Goal: Task Accomplishment & Management: Manage account settings

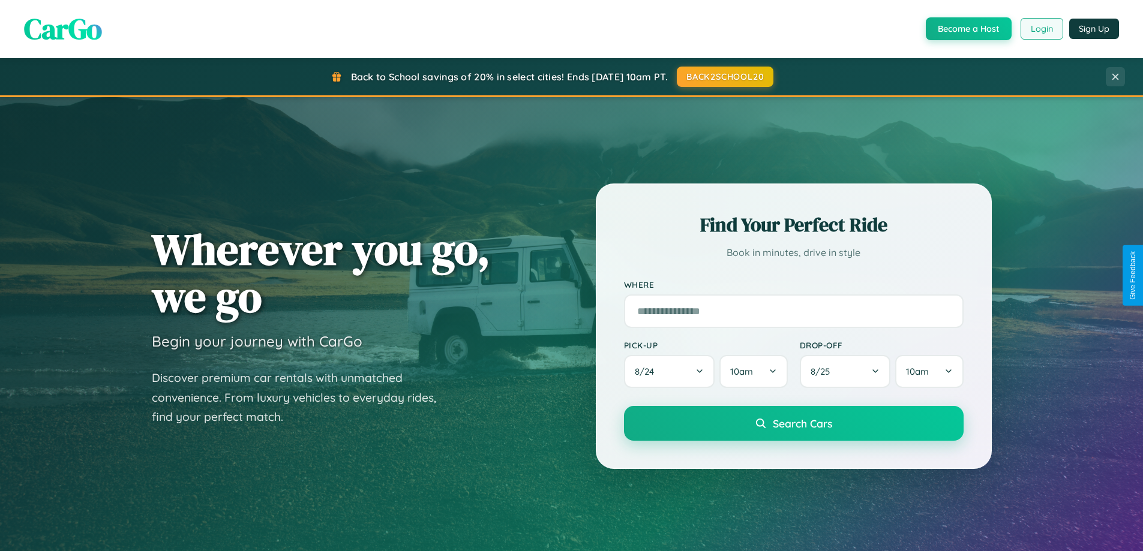
click at [1041, 29] on button "Login" at bounding box center [1041, 29] width 43 height 22
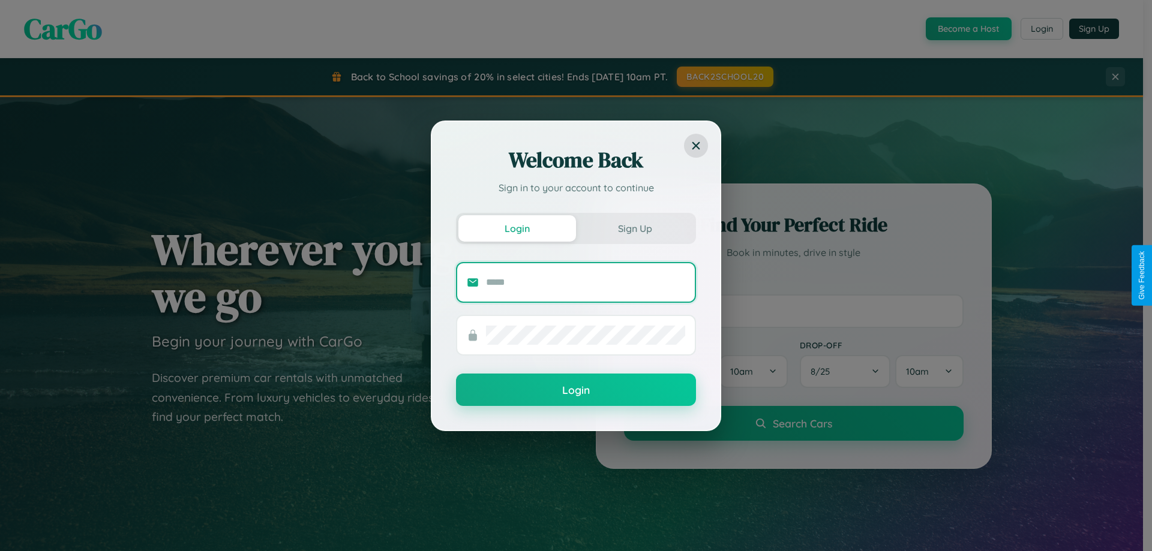
click at [585, 282] on input "text" at bounding box center [585, 282] width 199 height 19
type input "**********"
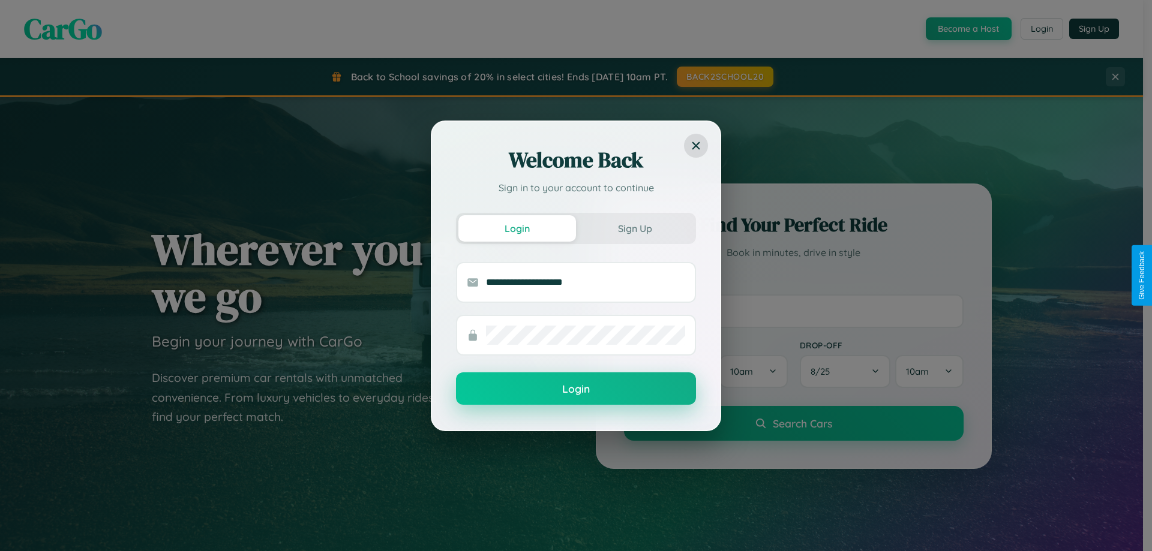
click at [576, 389] on button "Login" at bounding box center [576, 389] width 240 height 32
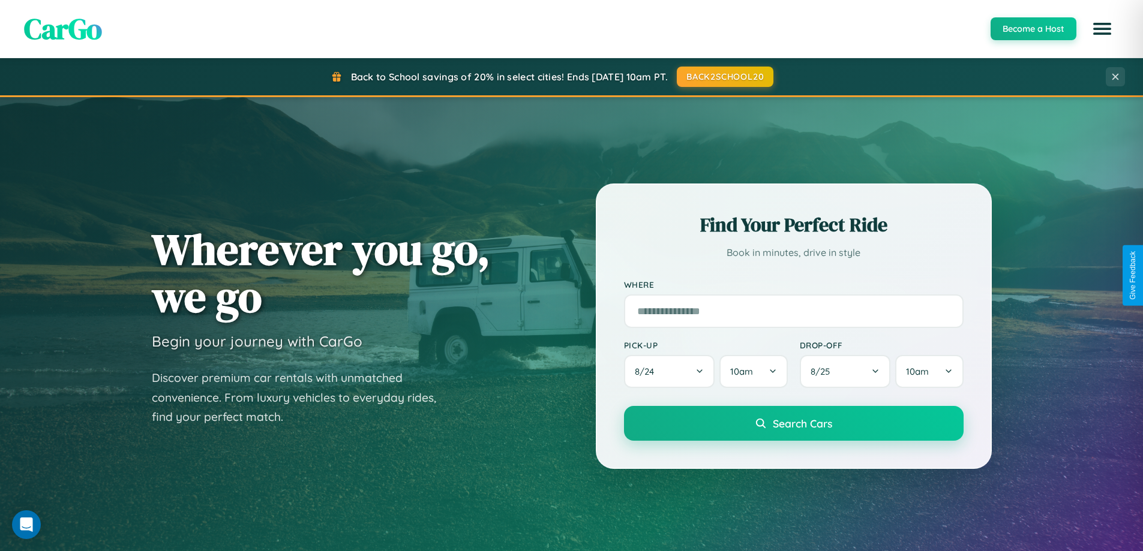
scroll to position [517, 0]
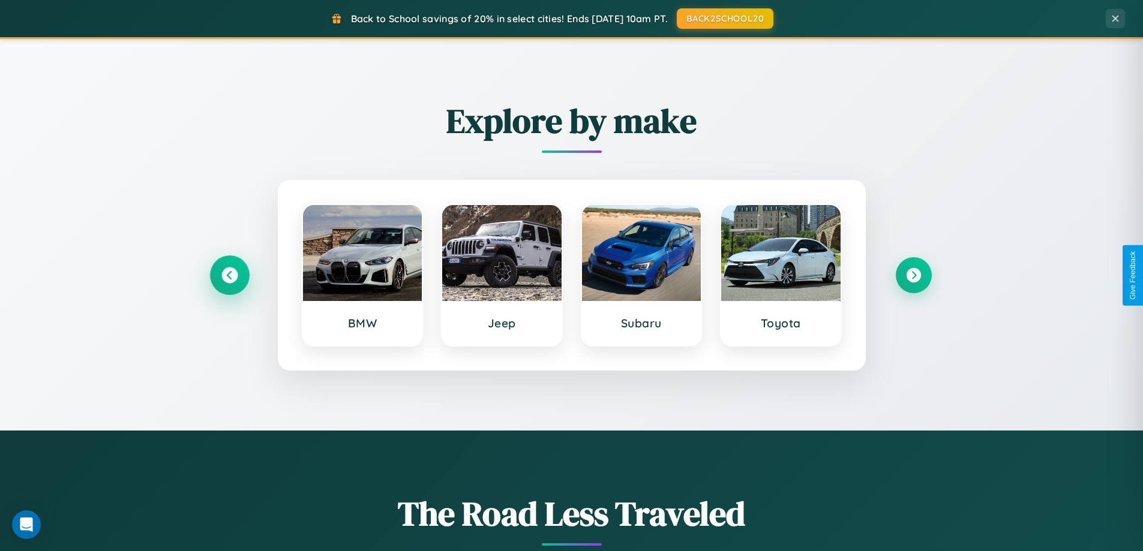
click at [229, 275] on icon at bounding box center [229, 276] width 16 height 16
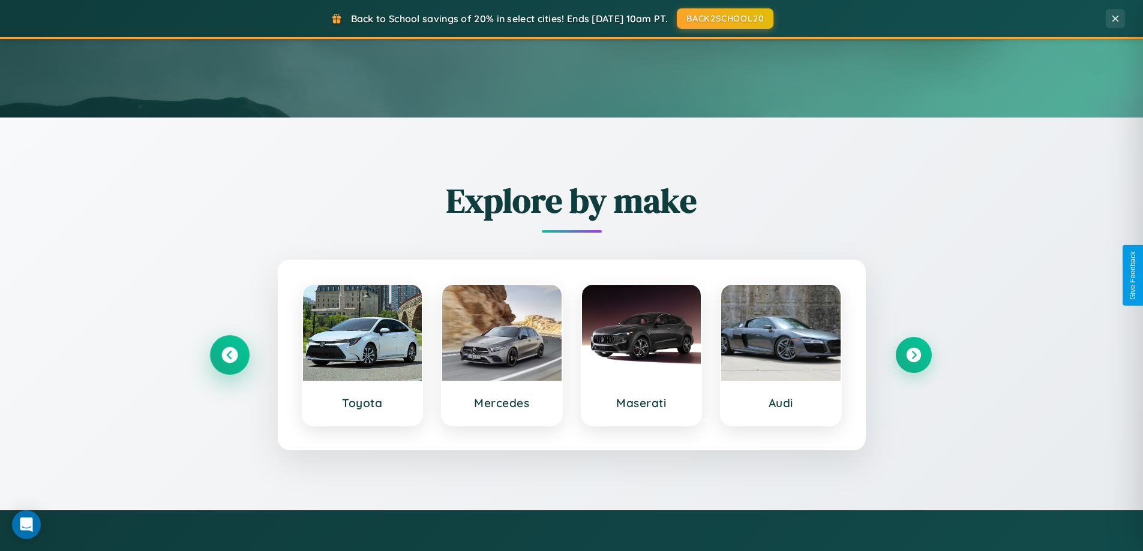
scroll to position [0, 0]
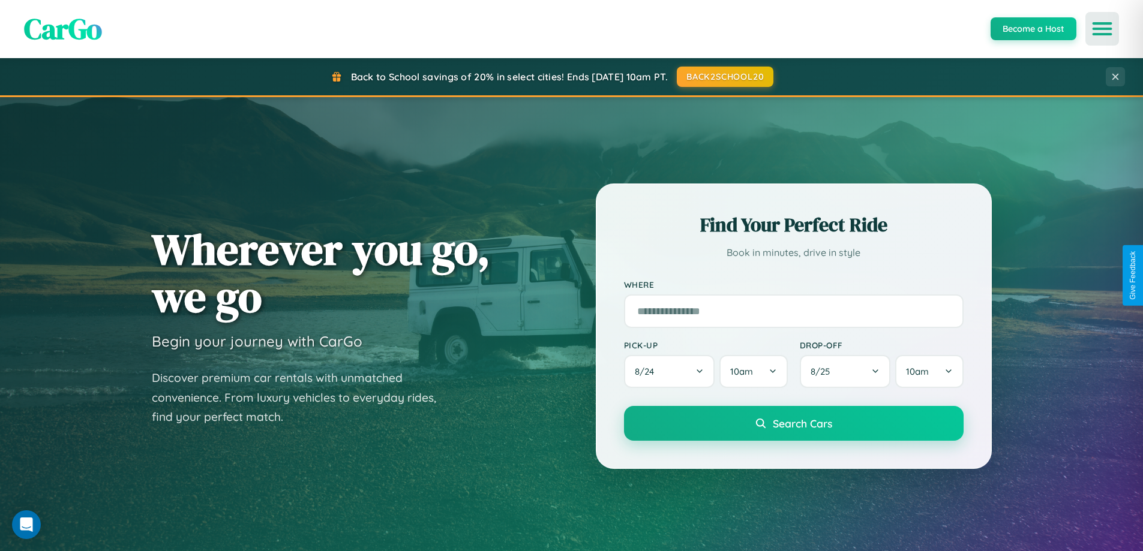
click at [1102, 29] on icon "Open menu" at bounding box center [1102, 28] width 17 height 11
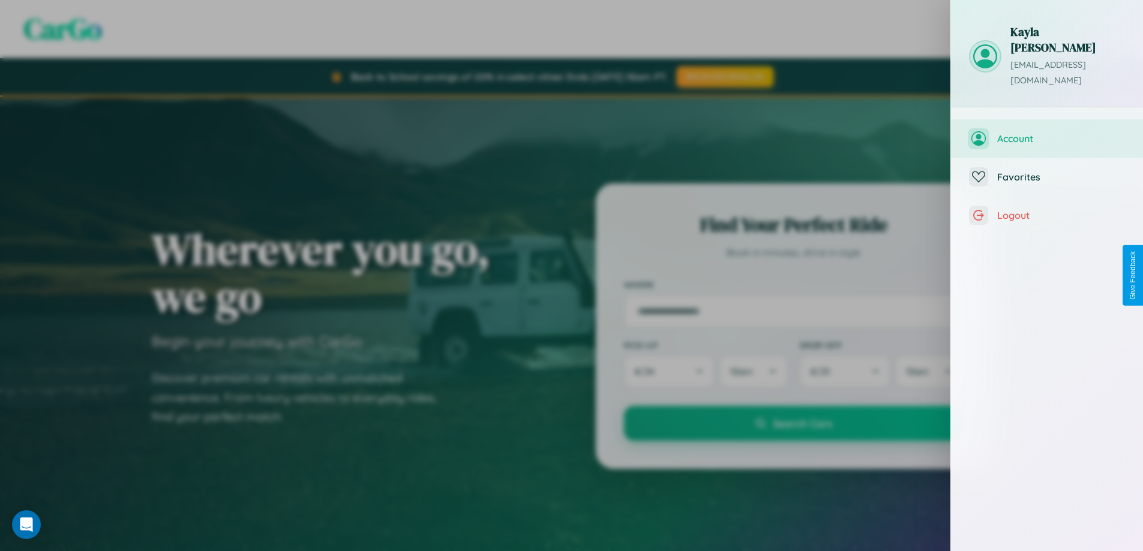
click at [1047, 133] on span "Account" at bounding box center [1061, 139] width 128 height 12
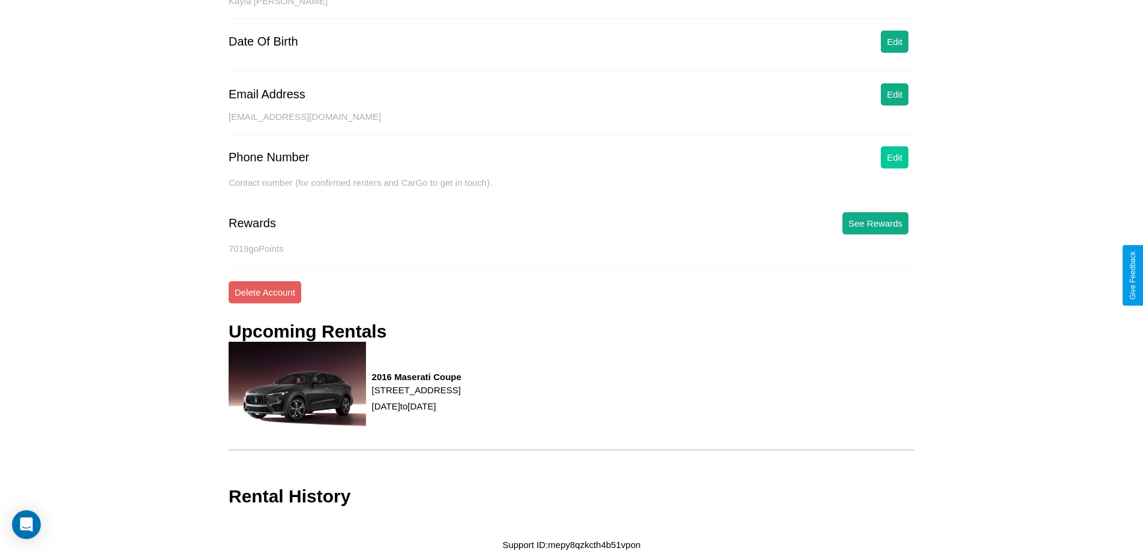
scroll to position [137, 0]
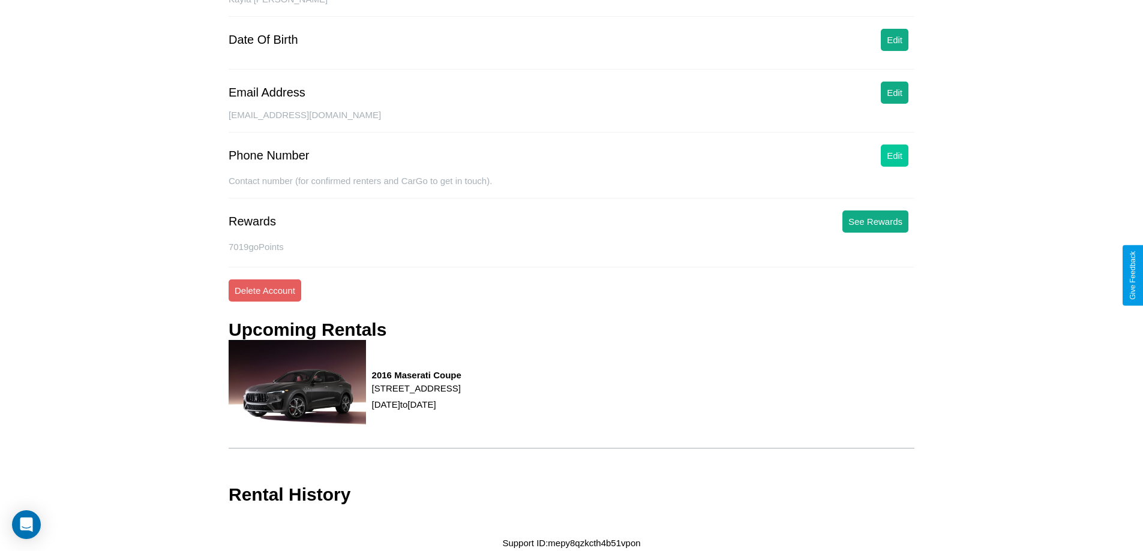
click at [894, 157] on button "Edit" at bounding box center [895, 156] width 28 height 22
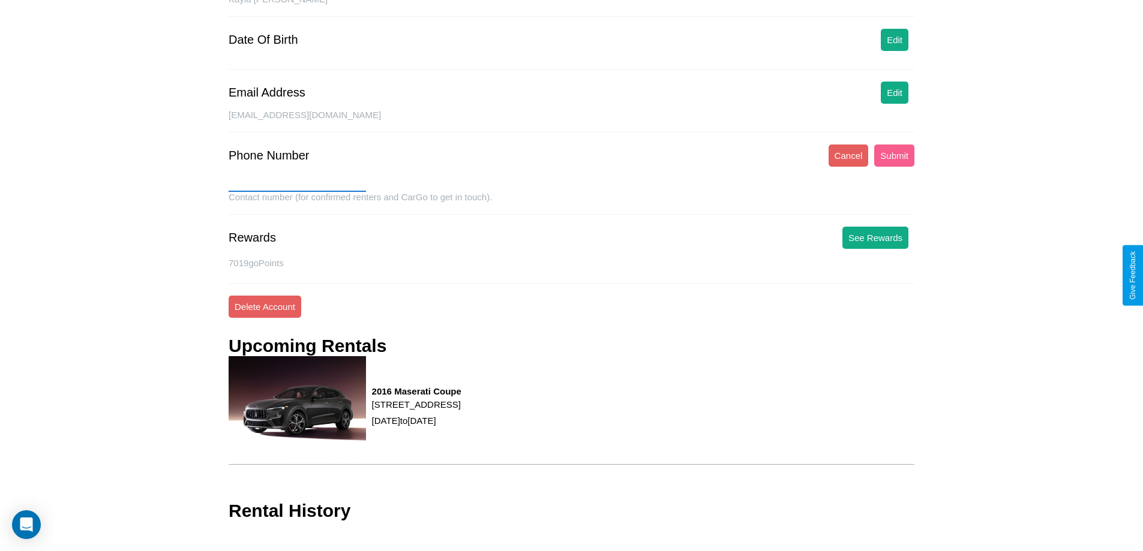
click at [297, 182] on input "text" at bounding box center [297, 182] width 137 height 19
type input "**********"
click at [894, 155] on button "Submit" at bounding box center [894, 156] width 40 height 22
